Goal: Task Accomplishment & Management: Use online tool/utility

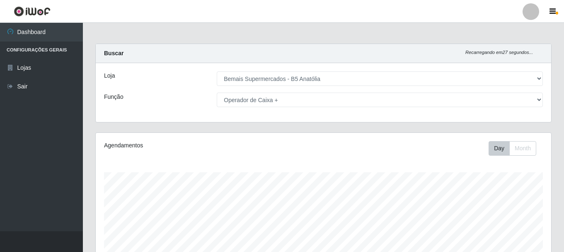
select select "405"
select select "72"
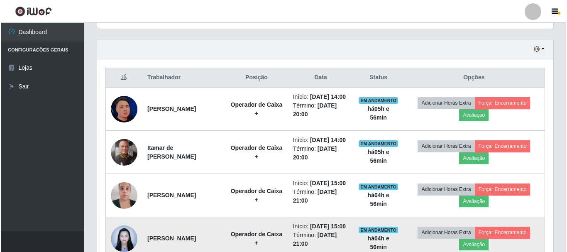
scroll to position [276, 0]
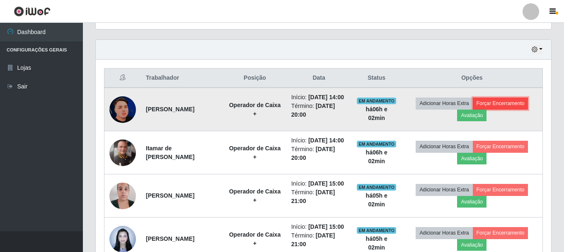
click at [517, 108] on button "Forçar Encerramento" at bounding box center [501, 103] width 56 height 12
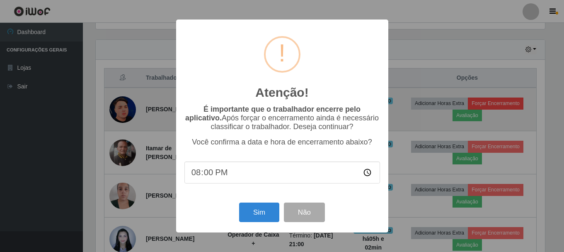
scroll to position [172, 452]
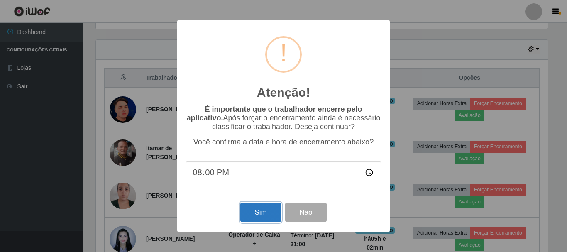
click at [273, 209] on button "Sim" at bounding box center [260, 211] width 40 height 19
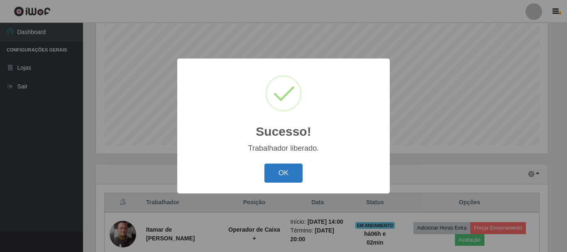
click at [292, 173] on button "OK" at bounding box center [283, 172] width 39 height 19
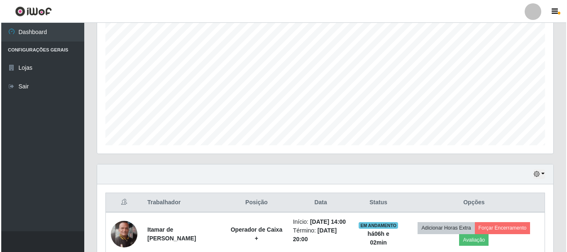
scroll to position [193, 0]
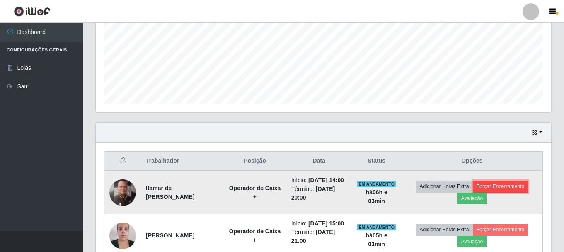
click at [504, 191] on button "Forçar Encerramento" at bounding box center [501, 186] width 56 height 12
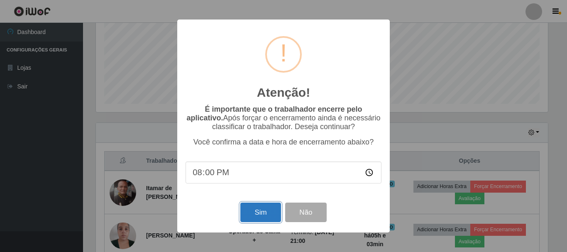
click at [255, 212] on button "Sim" at bounding box center [260, 211] width 40 height 19
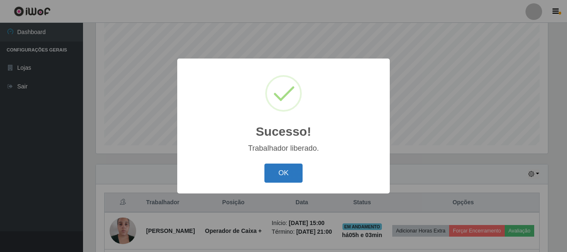
click at [287, 174] on button "OK" at bounding box center [283, 172] width 39 height 19
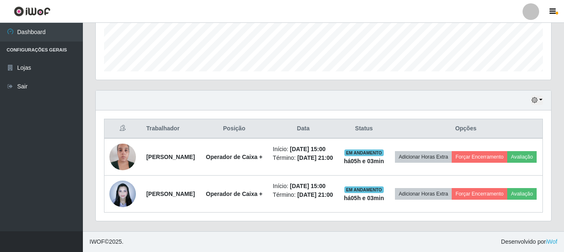
scroll to position [255, 0]
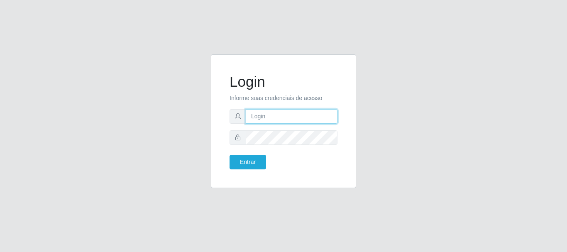
click at [270, 119] on input "text" at bounding box center [292, 116] width 92 height 15
type input "R"
type input "ritaiwof@B5"
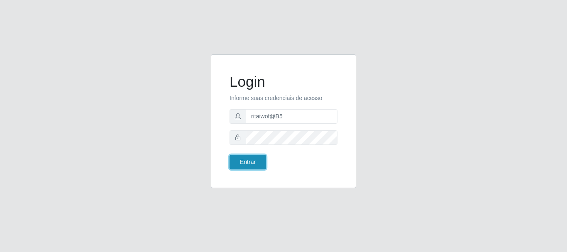
click at [244, 165] on button "Entrar" at bounding box center [247, 162] width 36 height 15
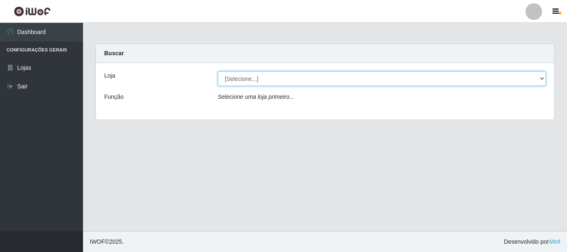
click at [541, 78] on select "[Selecione...] Bemais Supermercados - B5 Anatólia" at bounding box center [382, 78] width 328 height 15
select select "405"
click at [218, 71] on select "[Selecione...] Bemais Supermercados - B5 Anatólia" at bounding box center [382, 78] width 328 height 15
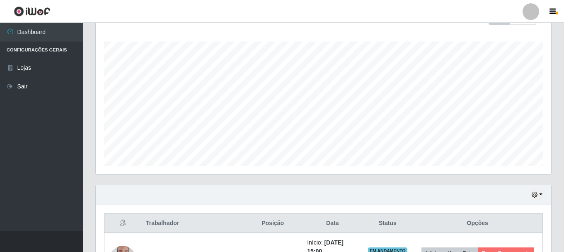
scroll to position [172, 0]
